Goal: Obtain resource: Download file/media

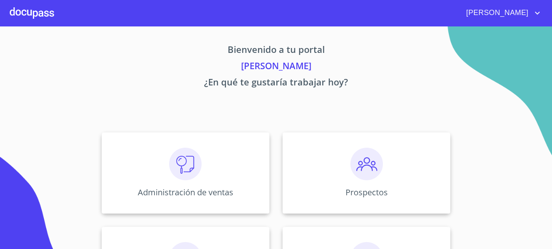
scroll to position [160, 0]
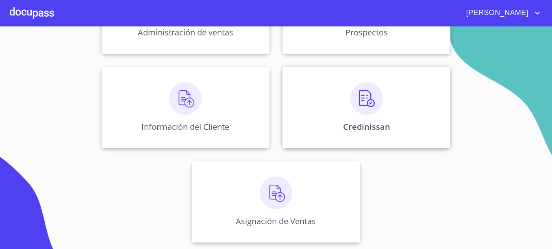
click at [403, 118] on div "Credinissan" at bounding box center [367, 107] width 168 height 81
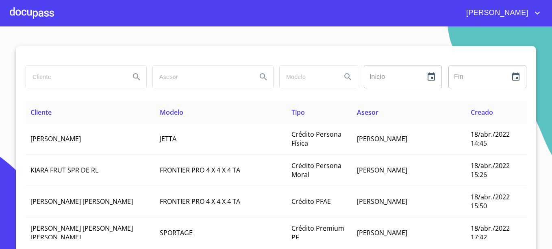
click at [85, 78] on input "search" at bounding box center [75, 77] width 98 height 22
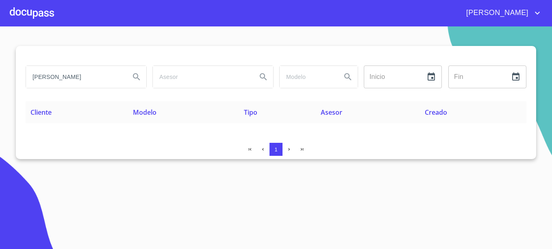
drag, startPoint x: 86, startPoint y: 78, endPoint x: 22, endPoint y: 83, distance: 64.0
click at [22, 83] on div "alejandro carranza" at bounding box center [85, 76] width 127 height 29
type input "c"
type input "Alejandro carranza"
drag, startPoint x: 94, startPoint y: 77, endPoint x: -2, endPoint y: 80, distance: 96.0
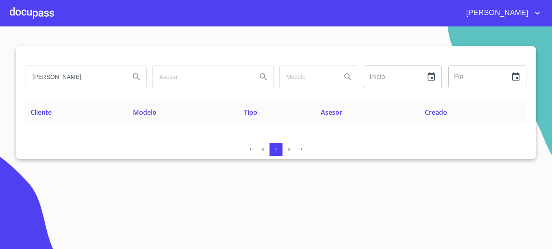
click at [0, 80] on html "EDUARDO Alejandro carranza Inicio ​ Fin ​ Cliente Modelo Tipo Asesor Creado 1 S…" at bounding box center [276, 124] width 552 height 249
type input "M"
type input "BLANCA ESTELA BRAVO"
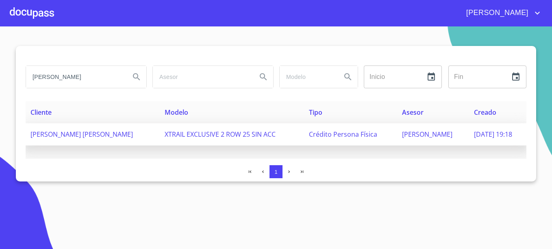
click at [403, 131] on span "[PERSON_NAME]" at bounding box center [427, 134] width 50 height 9
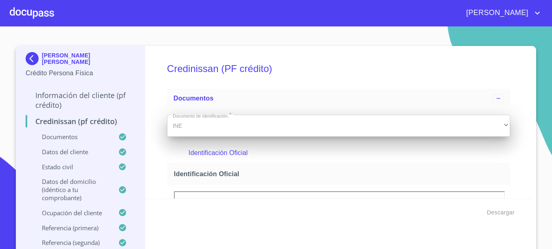
scroll to position [81, 0]
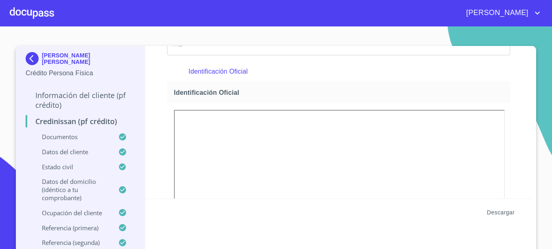
click at [503, 212] on span "Descargar" at bounding box center [501, 212] width 28 height 10
click at [48, 60] on p "BLANCA ESTELA BRAVO RAMIREZ" at bounding box center [88, 58] width 93 height 13
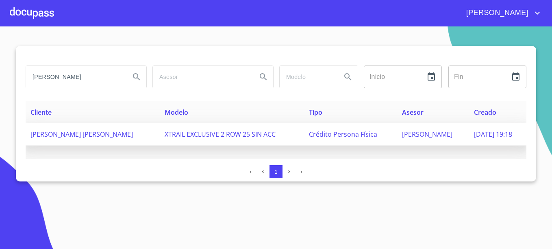
click at [489, 133] on span "17/sep./2025 19:18" at bounding box center [493, 134] width 38 height 9
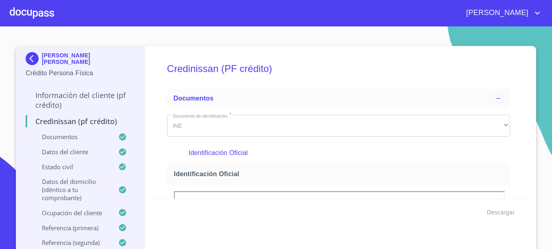
click at [57, 54] on p "BLANCA ESTELA BRAVO RAMIREZ" at bounding box center [88, 58] width 93 height 13
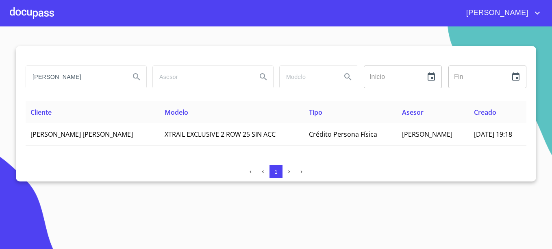
drag, startPoint x: 107, startPoint y: 79, endPoint x: 2, endPoint y: 81, distance: 104.9
click at [2, 81] on section "BLANCA ESTELA BRAVO Inicio ​ Fin ​ Cliente Modelo Tipo Asesor Creado BLANCA EST…" at bounding box center [276, 137] width 552 height 222
type input "JOEL INES GOMEZ"
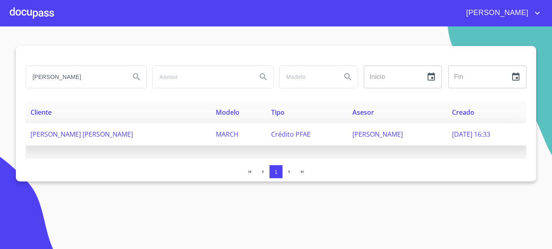
click at [452, 135] on span "09/sep./2025 16:33" at bounding box center [471, 134] width 38 height 9
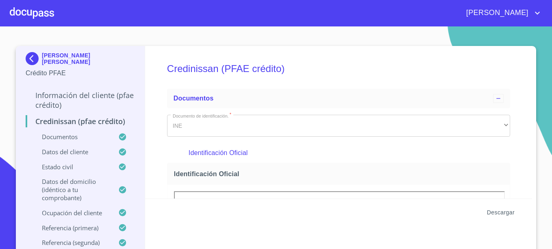
click at [506, 214] on span "Descargar" at bounding box center [501, 212] width 28 height 10
click at [76, 58] on p "JOEL INES GOMEZ GONZALEZ" at bounding box center [88, 58] width 93 height 13
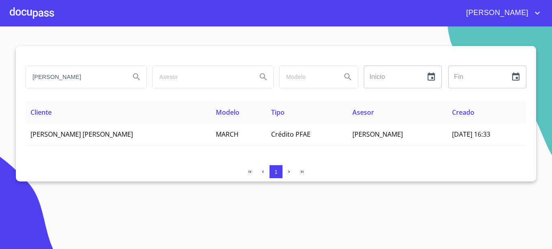
drag, startPoint x: 103, startPoint y: 78, endPoint x: -2, endPoint y: 78, distance: 104.9
click at [0, 78] on html "EDUARDO JOEL INES GOMEZ Inicio ​ Fin ​ Cliente Modelo Tipo Asesor Creado JOEL I…" at bounding box center [276, 124] width 552 height 249
type input "MARCO ANTONIO GUTIERREZ"
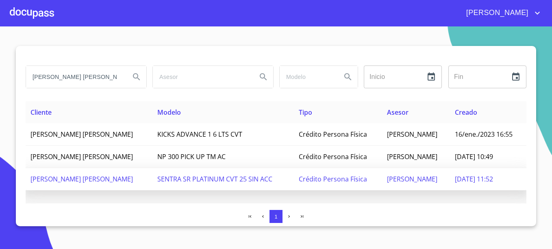
click at [329, 180] on span "Crédito Persona Física" at bounding box center [333, 178] width 68 height 9
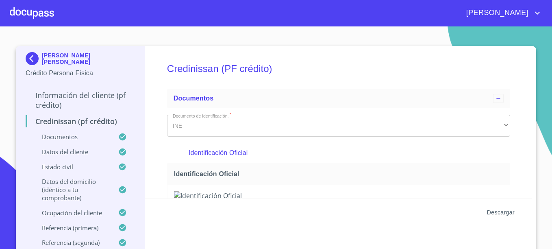
click at [493, 208] on span "Descargar" at bounding box center [501, 212] width 28 height 10
click at [46, 58] on p "MARCO ANTONIO GUTIERREZ GUERRERO" at bounding box center [88, 58] width 93 height 13
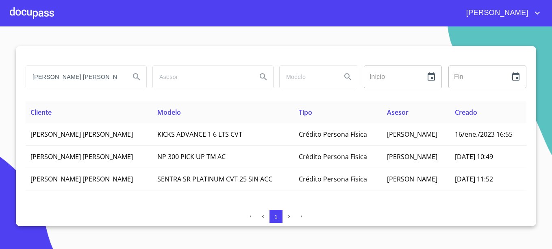
drag, startPoint x: 112, startPoint y: 78, endPoint x: 21, endPoint y: 84, distance: 91.3
click at [21, 84] on div "MARCO ANTONIO GUTIERREZ Inicio ​ Fin ​ Cliente Modelo Tipo Asesor Creado MARCO …" at bounding box center [276, 136] width 521 height 180
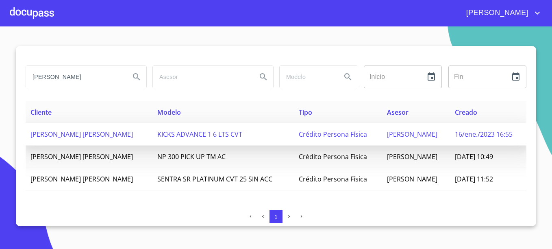
type input "CARLOS MEDINA"
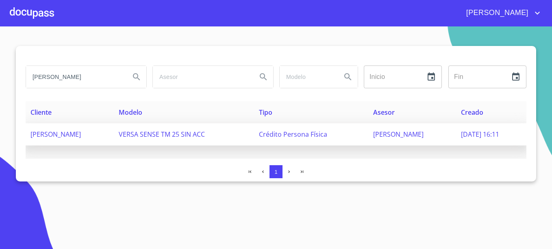
click at [391, 136] on span "JORGE ALBERTO PUENTE" at bounding box center [398, 134] width 50 height 9
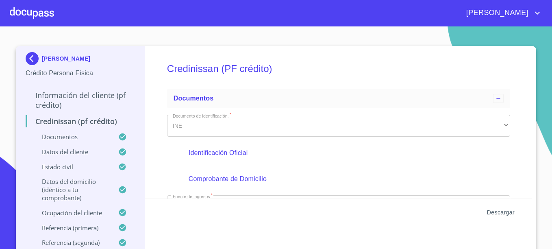
click at [499, 209] on span "Descargar" at bounding box center [501, 212] width 28 height 10
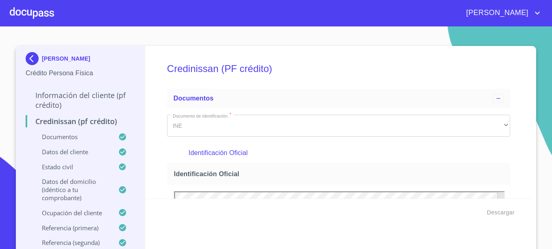
click at [79, 60] on p "CARLOS MEDINA CARDONA" at bounding box center [66, 58] width 48 height 7
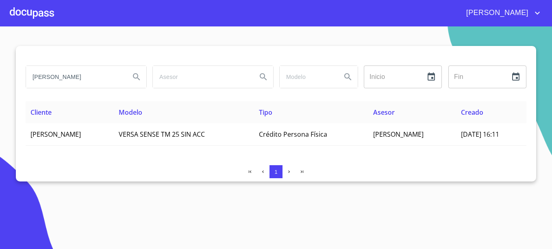
drag, startPoint x: 64, startPoint y: 77, endPoint x: 13, endPoint y: 73, distance: 51.4
click at [9, 72] on section "CARLOS MEDINA Inicio ​ Fin ​ Cliente Modelo Tipo Asesor Creado CARLOS MEDINA CA…" at bounding box center [276, 137] width 552 height 222
type input "[PERSON_NAME]"
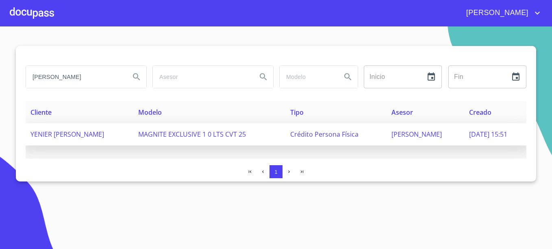
click at [417, 134] on span "[PERSON_NAME]" at bounding box center [417, 134] width 50 height 9
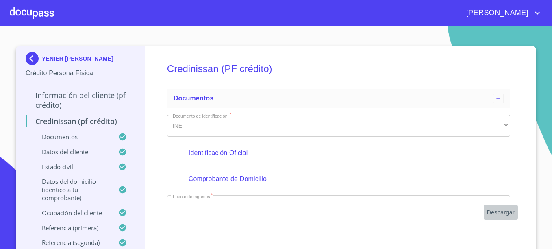
click at [495, 211] on span "Descargar" at bounding box center [501, 212] width 28 height 10
click at [28, 57] on img at bounding box center [34, 58] width 16 height 13
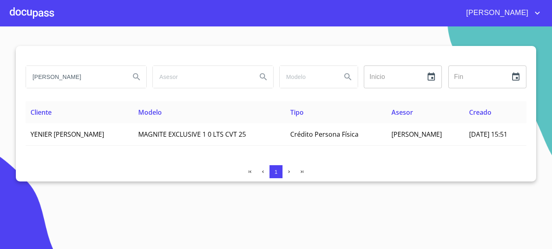
drag, startPoint x: 97, startPoint y: 78, endPoint x: -2, endPoint y: 76, distance: 98.5
click at [0, 76] on html "[PERSON_NAME] ​ Fin ​ Cliente Modelo Tipo Asesor Creado YENIER [PERSON_NAME] MA…" at bounding box center [276, 124] width 552 height 249
type input "[PERSON_NAME] [PERSON_NAME]"
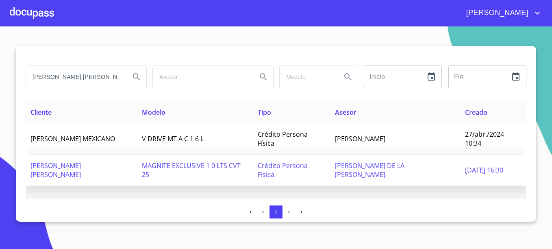
click at [492, 166] on span "[DATE] 16:30" at bounding box center [484, 170] width 38 height 9
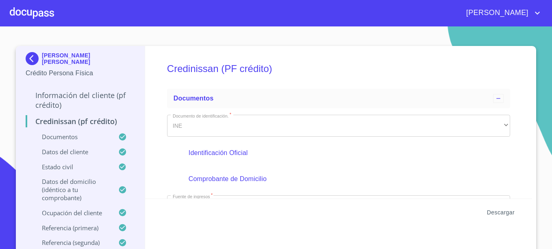
click at [494, 211] on span "Descargar" at bounding box center [501, 212] width 28 height 10
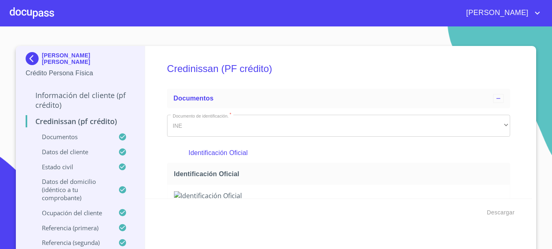
click at [62, 54] on p "[PERSON_NAME] [PERSON_NAME]" at bounding box center [88, 58] width 93 height 13
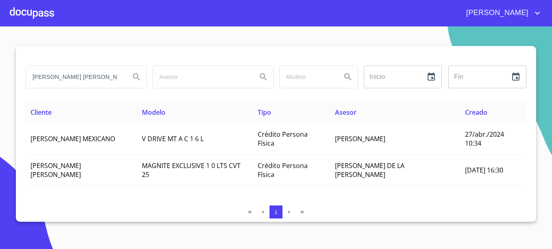
drag, startPoint x: 107, startPoint y: 81, endPoint x: 3, endPoint y: 75, distance: 103.9
click at [3, 75] on section "[PERSON_NAME] [PERSON_NAME] Inicio ​ Fin ​ Cliente Modelo Tipo Asesor Creado [P…" at bounding box center [276, 137] width 552 height 222
type input "[PERSON_NAME]"
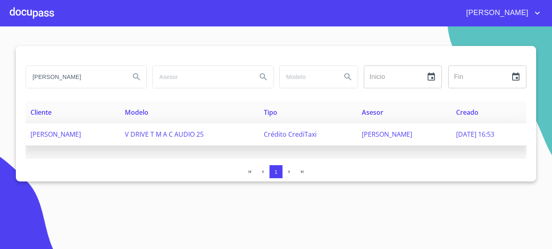
click at [401, 137] on span "[PERSON_NAME]" at bounding box center [387, 134] width 50 height 9
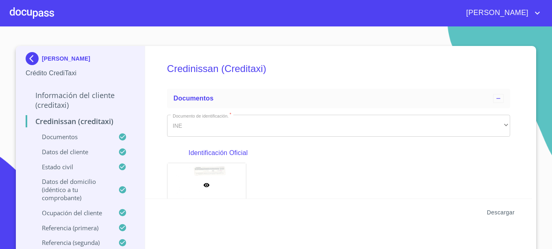
click at [487, 210] on span "Descargar" at bounding box center [501, 212] width 28 height 10
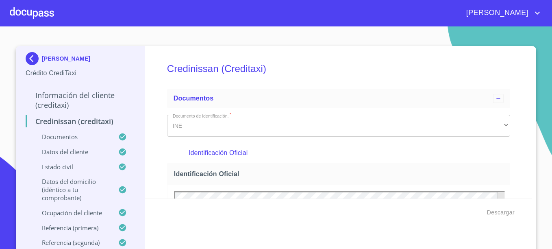
click at [42, 55] on p "[PERSON_NAME]" at bounding box center [66, 58] width 48 height 7
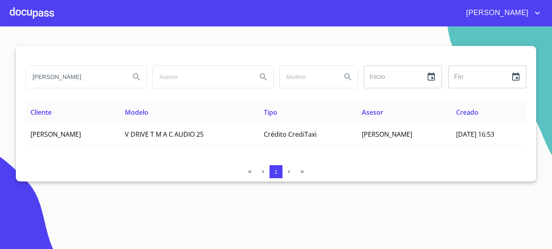
drag, startPoint x: 99, startPoint y: 76, endPoint x: 9, endPoint y: 74, distance: 90.3
click at [9, 76] on section "[PERSON_NAME] Inicio ​ Fin ​ Cliente Modelo Tipo Asesor Creado [PERSON_NAME] V …" at bounding box center [276, 137] width 552 height 222
type input "[PERSON_NAME]"
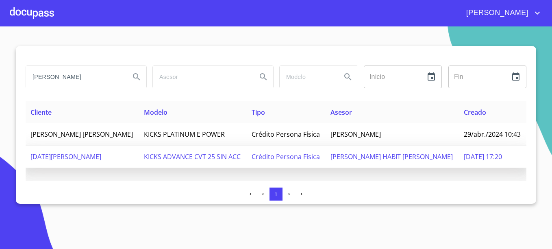
click at [412, 157] on span "[PERSON_NAME] HABIT [PERSON_NAME]" at bounding box center [392, 156] width 122 height 9
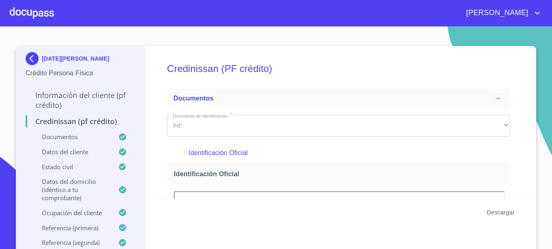
click at [499, 215] on span "Descargar" at bounding box center [501, 212] width 28 height 10
click at [94, 57] on p "[DATE][PERSON_NAME]" at bounding box center [76, 58] width 68 height 7
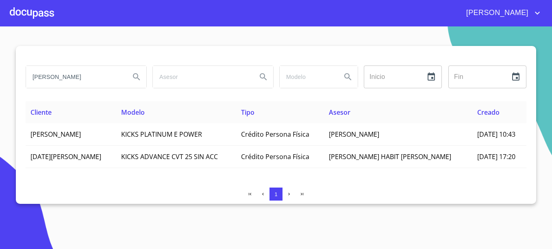
drag, startPoint x: 94, startPoint y: 78, endPoint x: -2, endPoint y: 69, distance: 96.5
click at [0, 69] on html "EDUARDO ROCHA GONZALEZ Inicio ​ Fin ​ Cliente Modelo Tipo Asesor Creado HECTOR …" at bounding box center [276, 124] width 552 height 249
type input "GUARDADO"
type input "BOBADILLA"
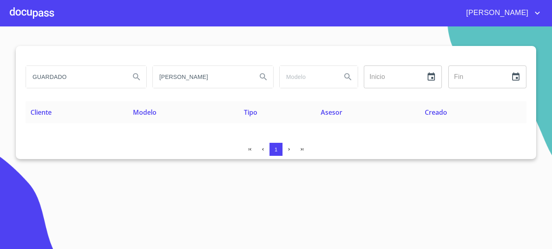
drag, startPoint x: 224, startPoint y: 76, endPoint x: 157, endPoint y: 77, distance: 66.3
click at [157, 77] on input "BOBADILLA" at bounding box center [202, 77] width 98 height 22
click at [105, 81] on input "GUARDADO" at bounding box center [75, 77] width 98 height 22
drag, startPoint x: 101, startPoint y: 74, endPoint x: 11, endPoint y: 78, distance: 90.8
click at [11, 78] on section "GUARDADO BOBADILLA Inicio ​ Fin ​ Cliente Modelo Tipo Asesor Creado 1" at bounding box center [276, 137] width 552 height 222
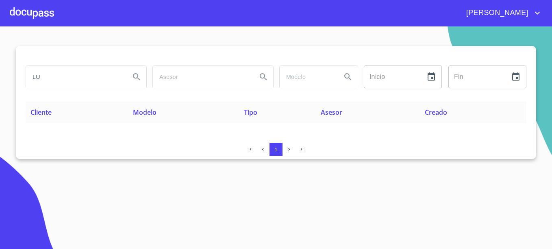
type input "L"
drag, startPoint x: 87, startPoint y: 80, endPoint x: 22, endPoint y: 79, distance: 64.7
click at [22, 79] on div "BOBADILLA Inicio ​ Fin ​ Cliente Modelo Tipo Asesor Creado 1" at bounding box center [276, 102] width 521 height 113
drag, startPoint x: 107, startPoint y: 76, endPoint x: -2, endPoint y: 68, distance: 108.9
click at [0, 68] on html "EDUARDO LUZ MARIA GUARDADO Inicio ​ Fin ​ Cliente Modelo Tipo Asesor Creado 1 S…" at bounding box center [276, 124] width 552 height 249
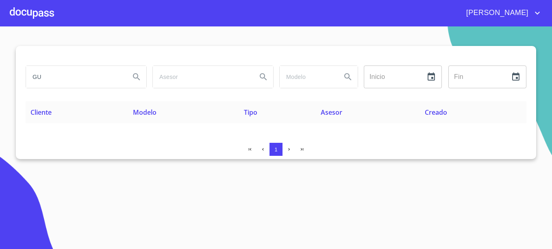
type input "G"
drag, startPoint x: 95, startPoint y: 80, endPoint x: 14, endPoint y: 80, distance: 80.9
click at [14, 80] on section "LUZ MARIA GUARDADO Inicio ​ Fin ​ Cliente Modelo Tipo Asesor Creado 1" at bounding box center [276, 137] width 552 height 222
type input "G"
type input "B"
